Goal: Transaction & Acquisition: Subscribe to service/newsletter

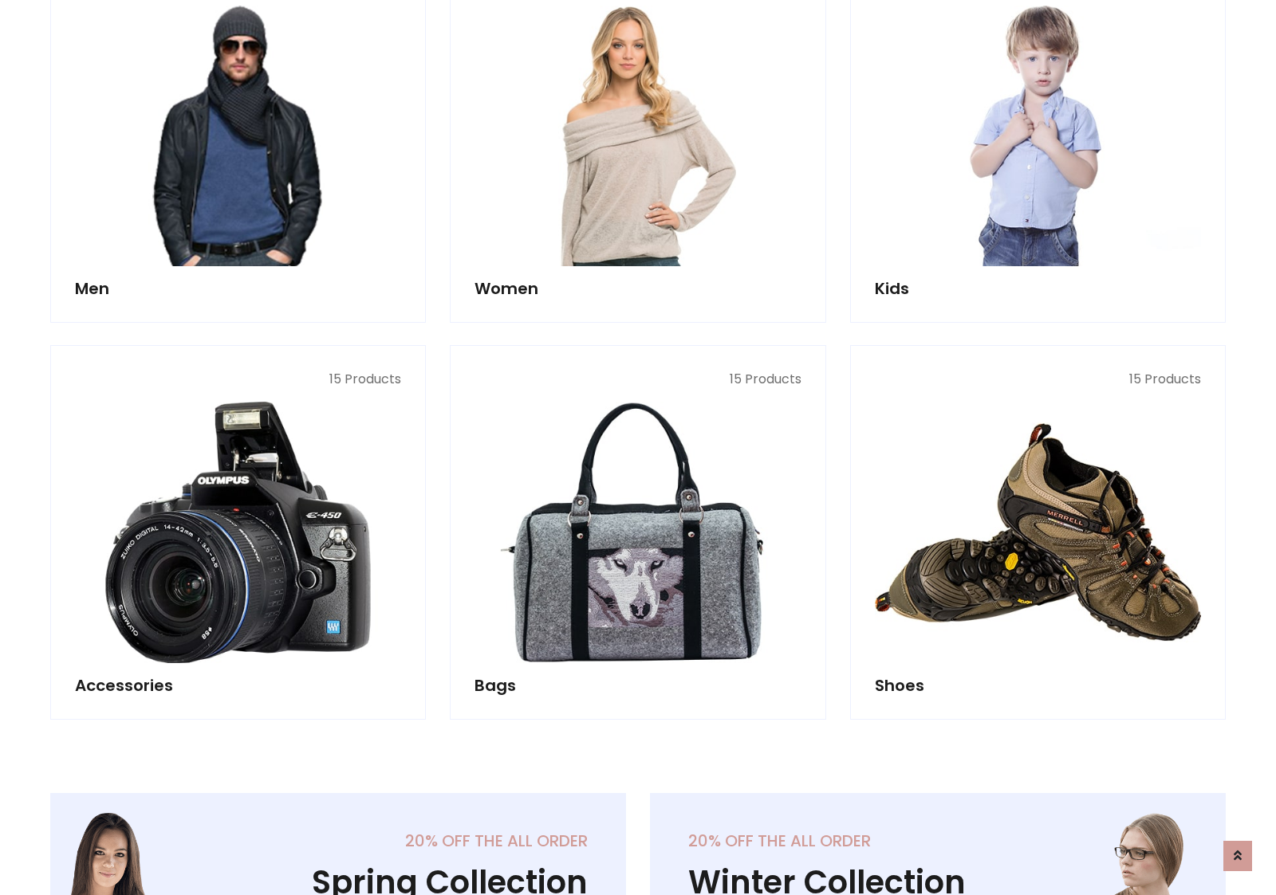
scroll to position [1157, 0]
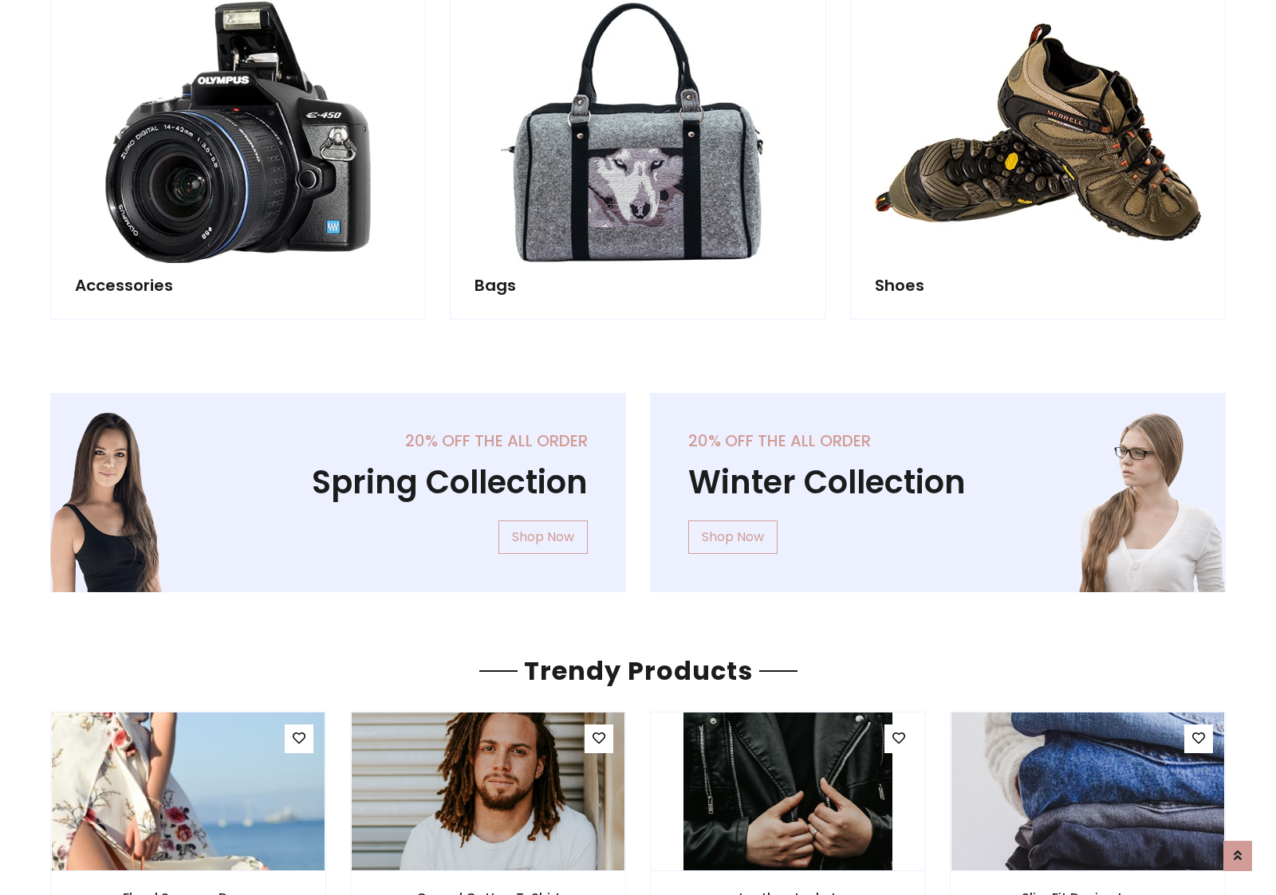
click at [638, 486] on div "20% off the all order Winter Collection Shop Now" at bounding box center [938, 505] width 600 height 225
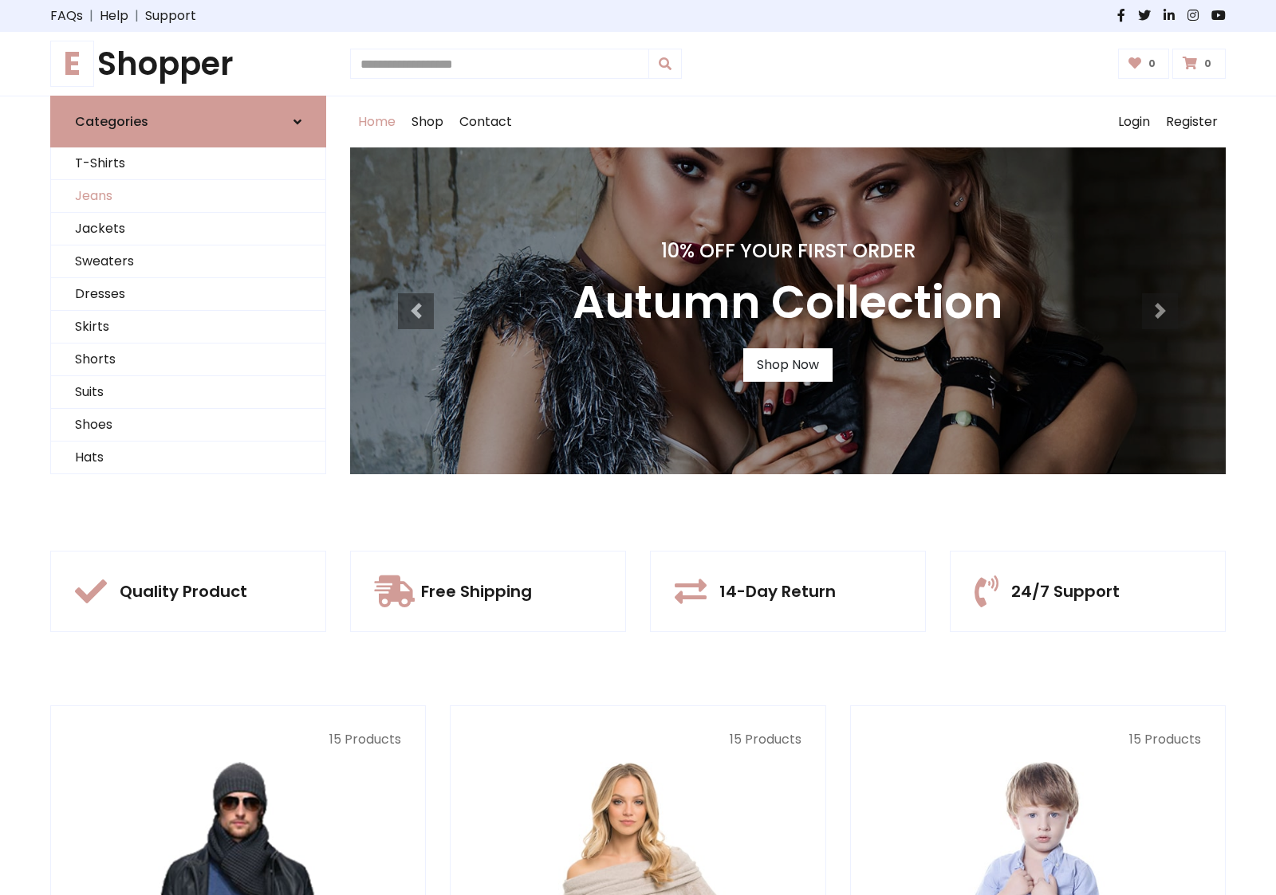
click at [188, 196] on link "Jeans" at bounding box center [188, 196] width 274 height 33
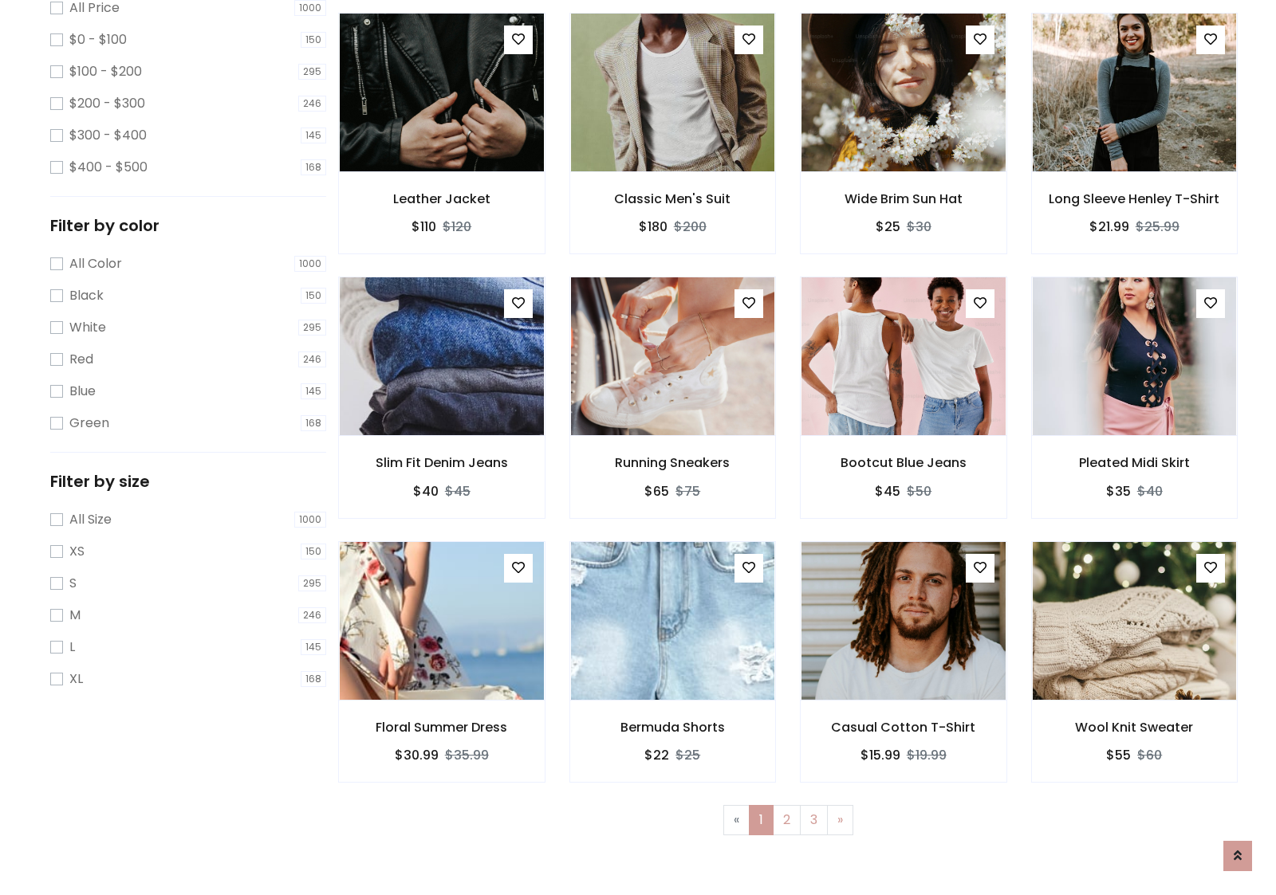
scroll to position [435, 0]
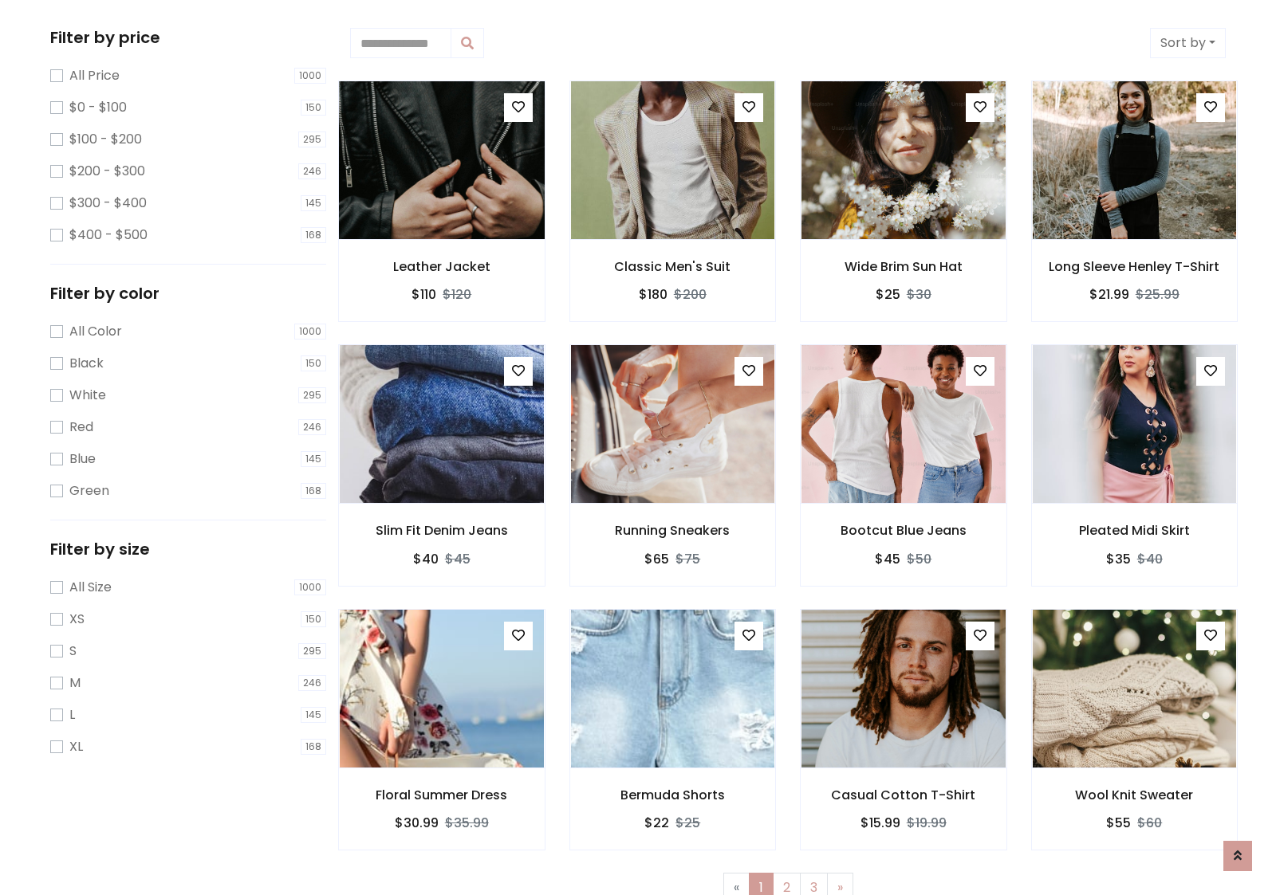
click at [441, 160] on img at bounding box center [441, 160] width 245 height 383
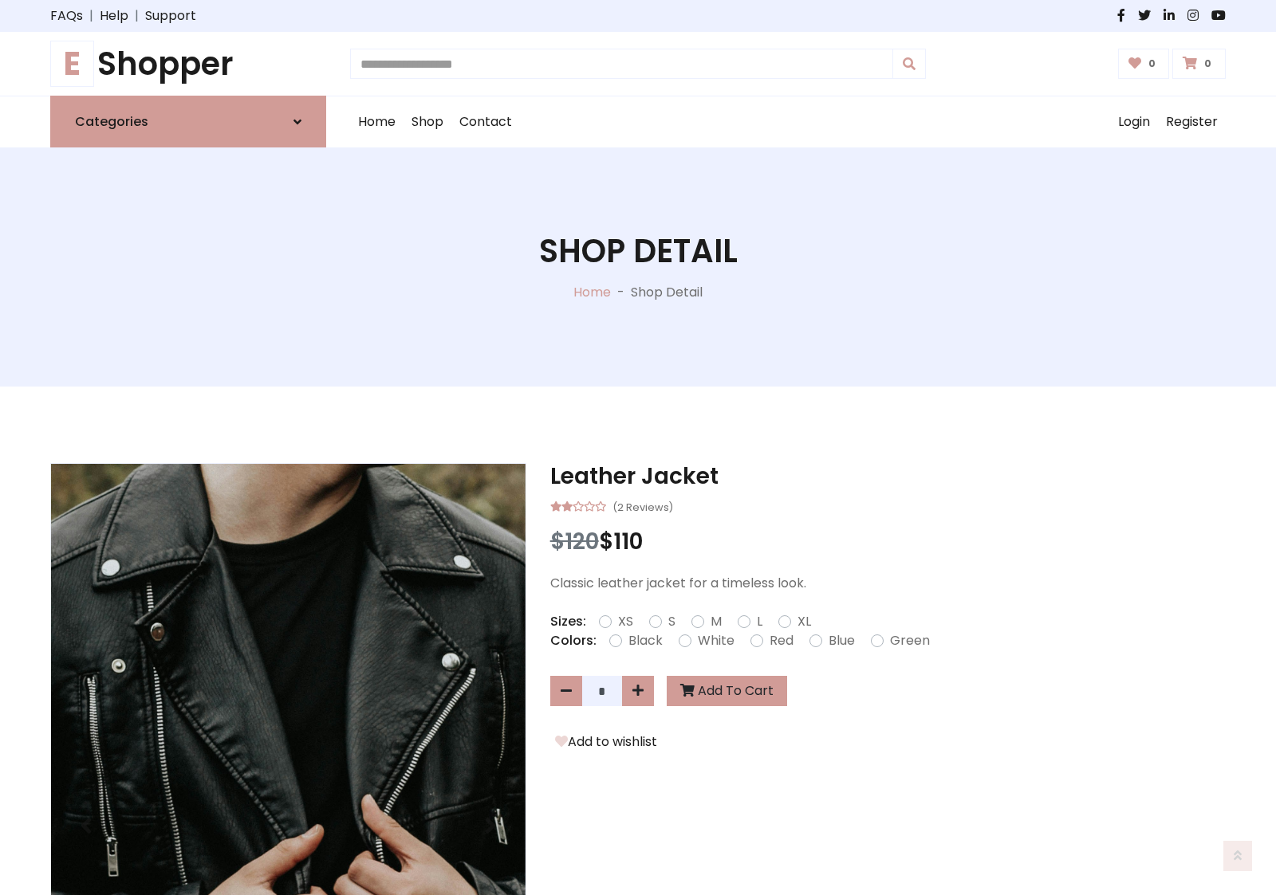
scroll to position [171, 0]
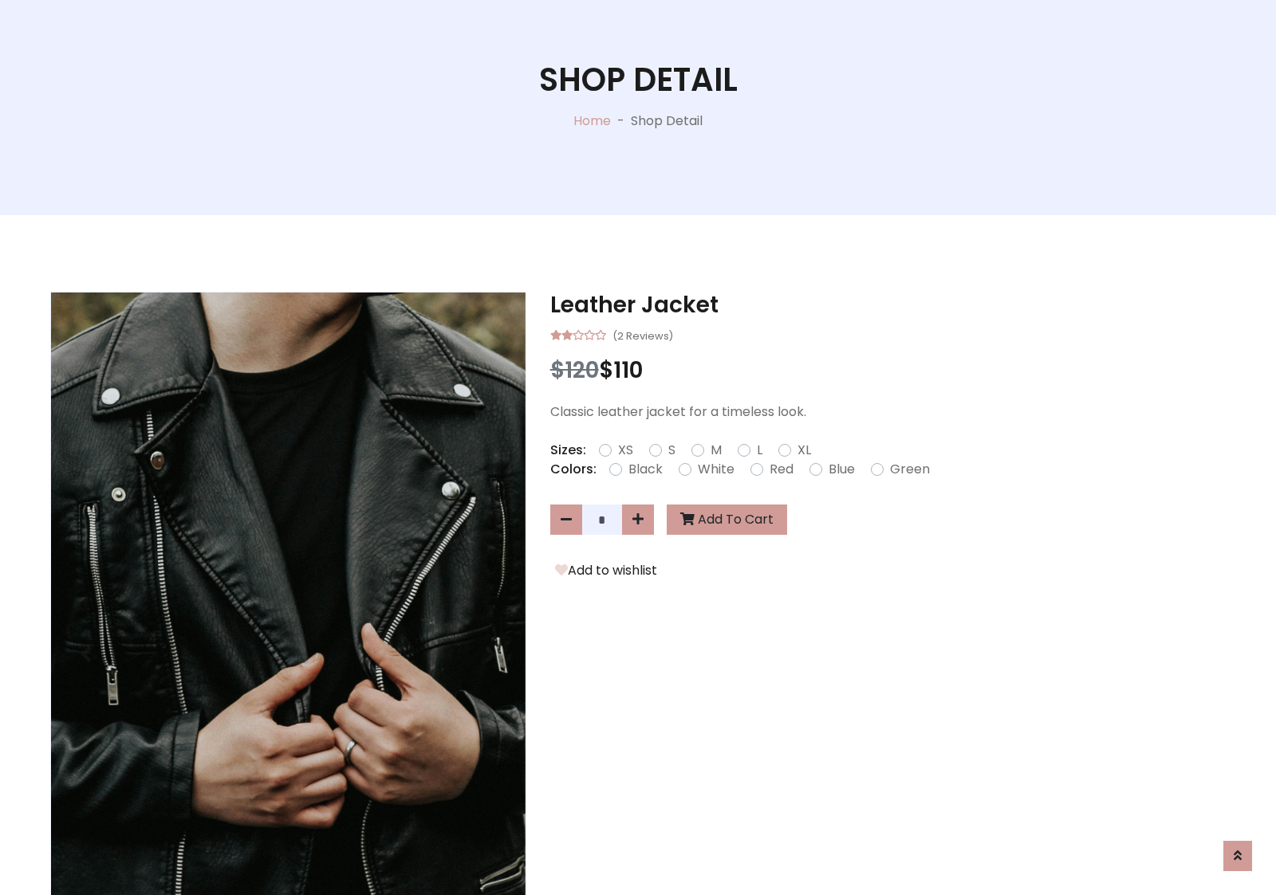
click at [779, 469] on label "Red" at bounding box center [781, 469] width 24 height 19
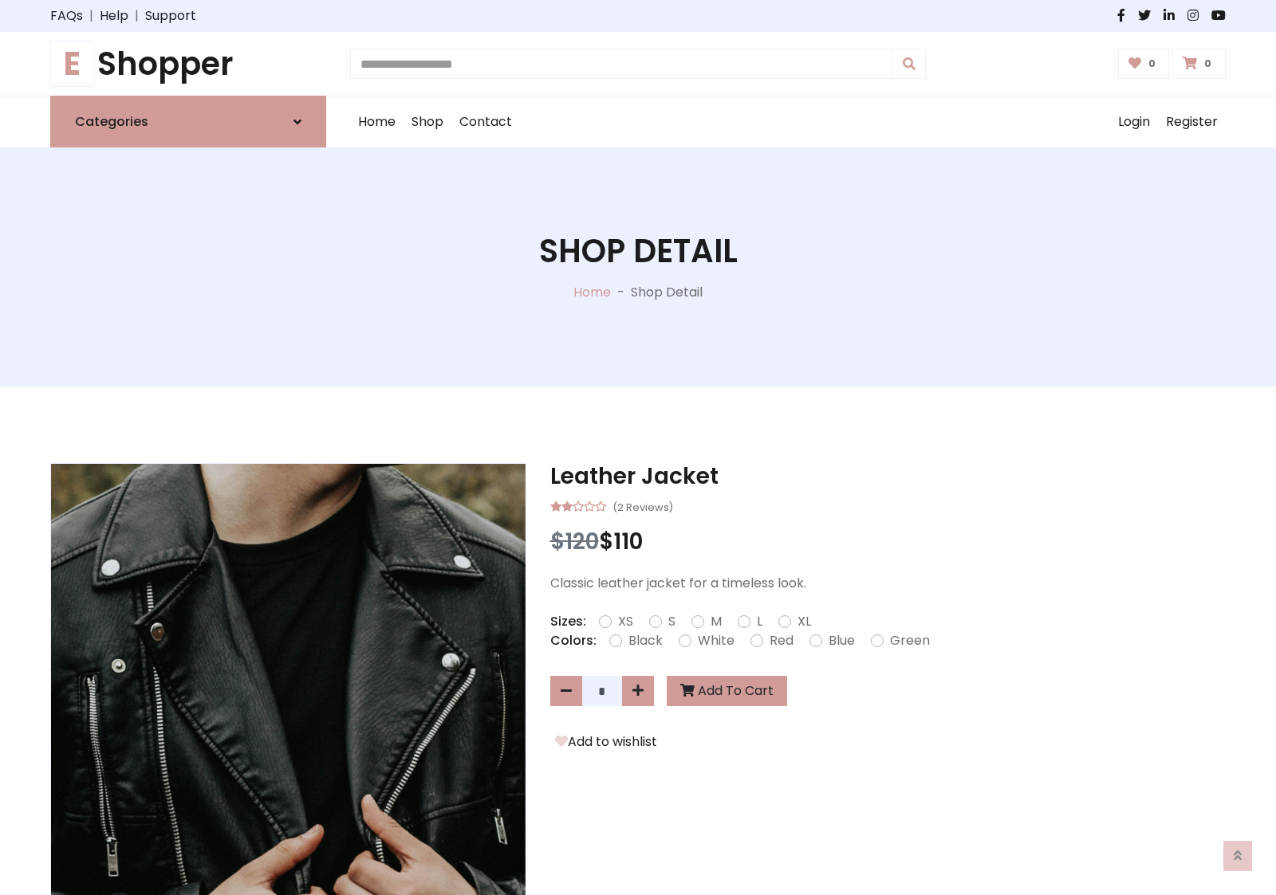
scroll to position [171, 0]
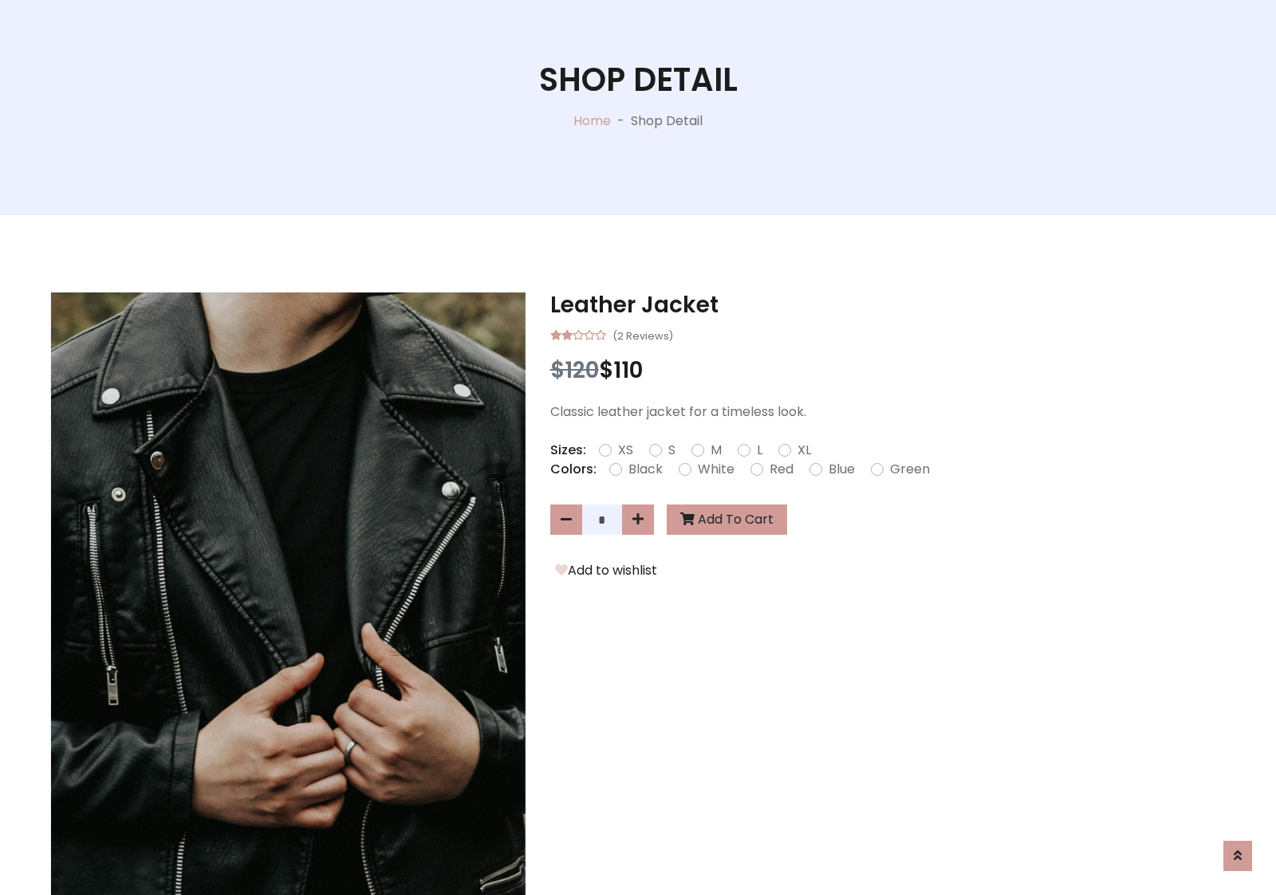
click at [638, 447] on form "XS S M L XL" at bounding box center [711, 450] width 225 height 19
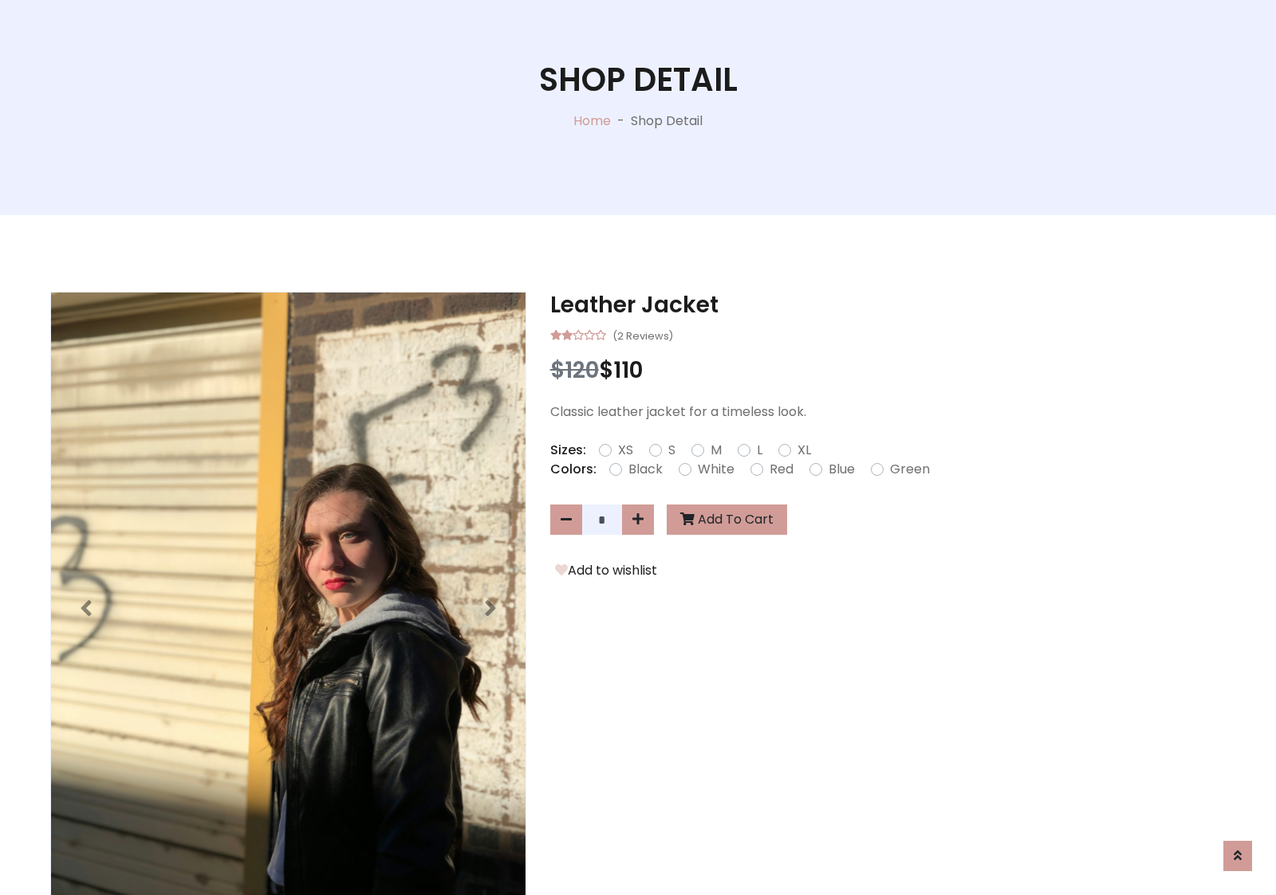
scroll to position [1289, 0]
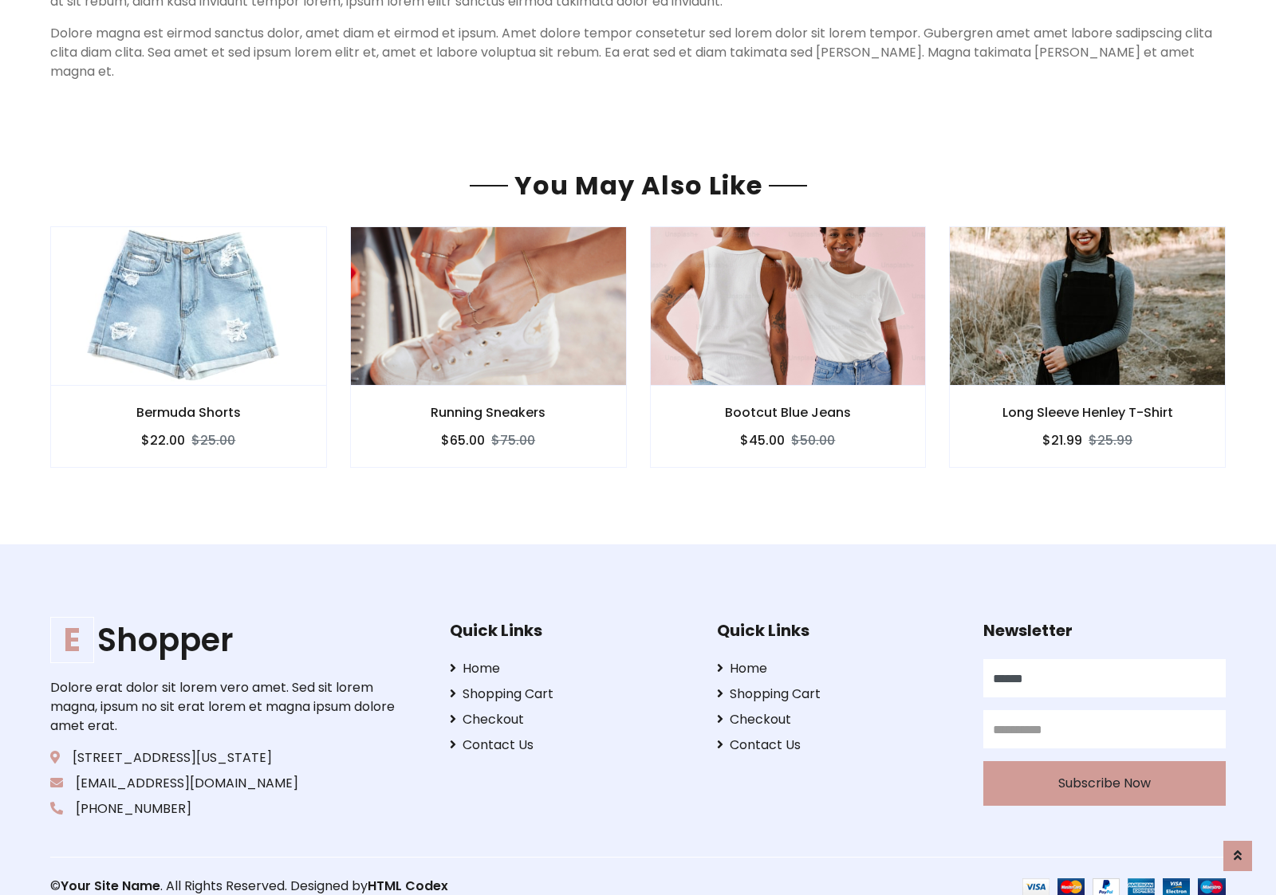
type input "******"
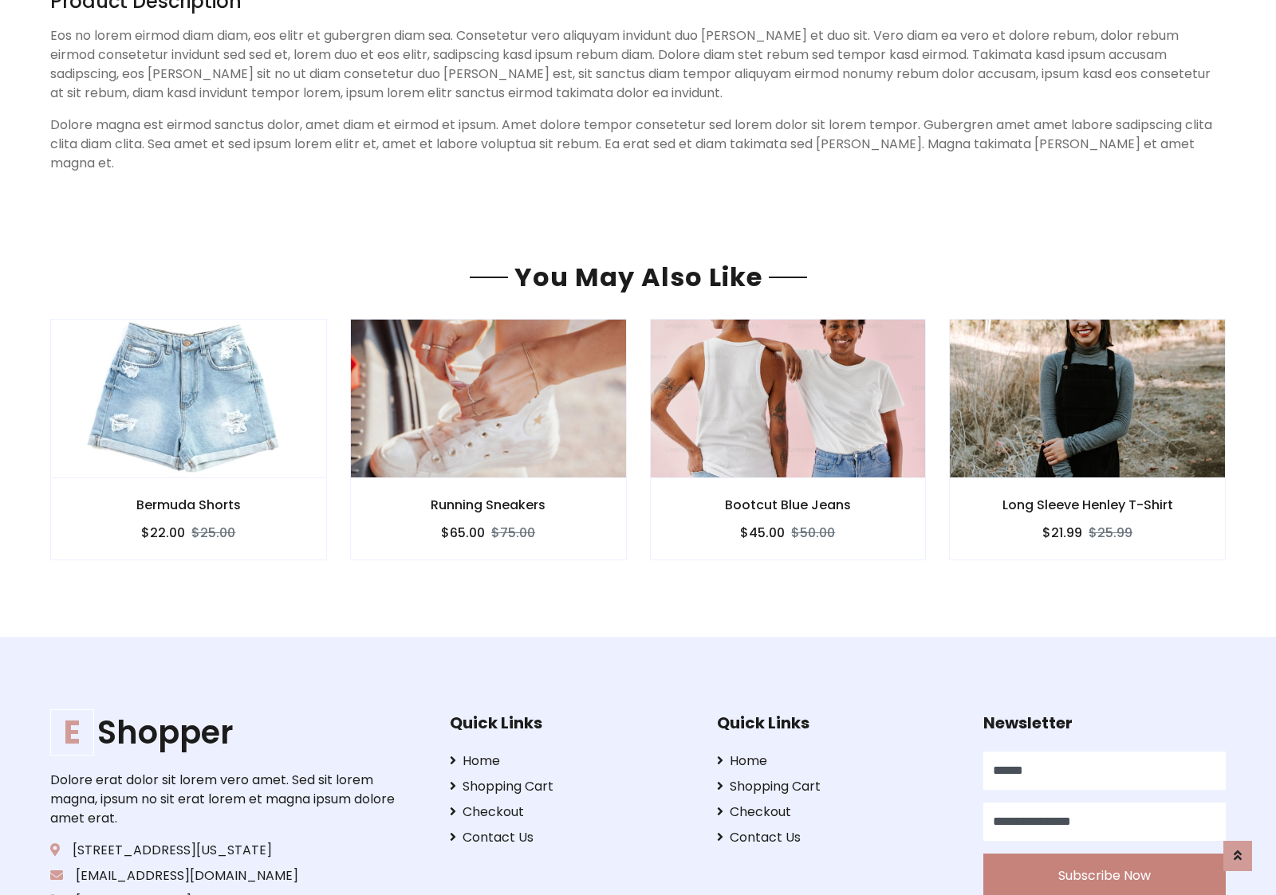
type input "**********"
click at [1103, 855] on button "Subscribe Now" at bounding box center [1104, 876] width 242 height 45
